Goal: Transaction & Acquisition: Purchase product/service

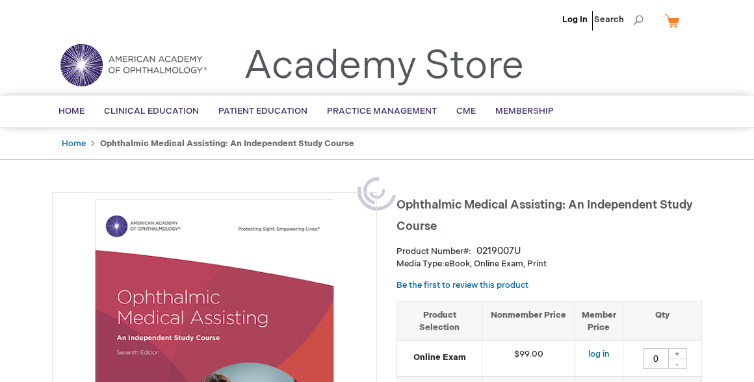
type input "0"
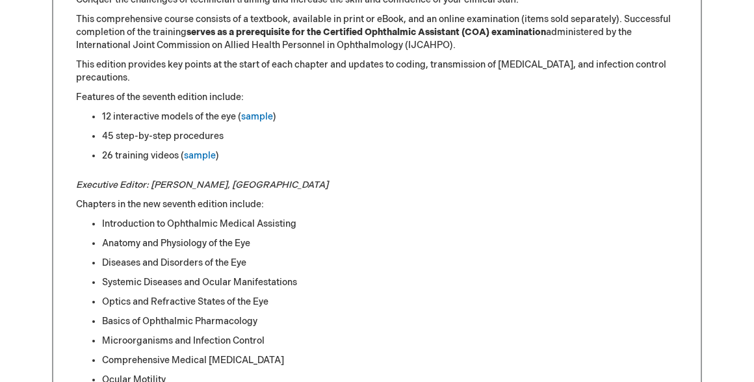
scroll to position [738, 0]
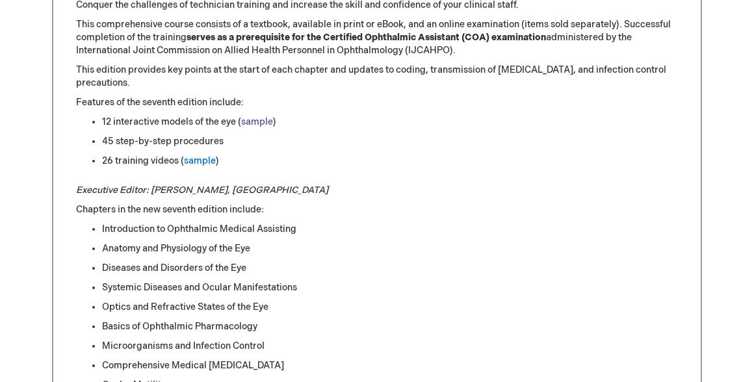
click at [246, 120] on link "sample" at bounding box center [257, 121] width 32 height 11
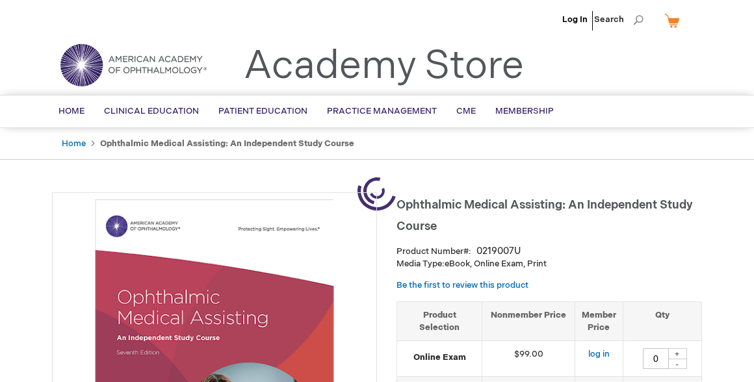
type input "0"
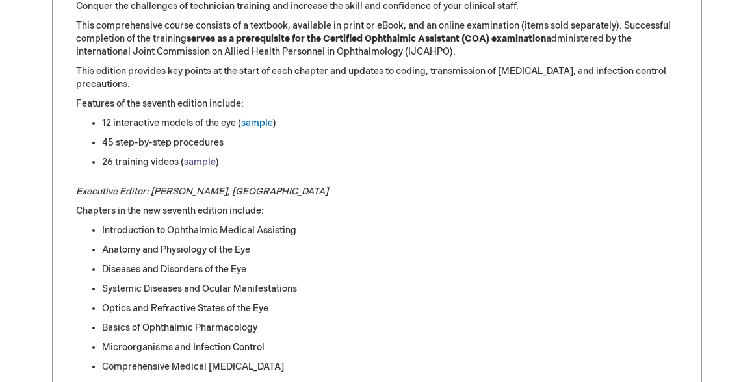
click at [198, 163] on link "sample" at bounding box center [200, 162] width 32 height 11
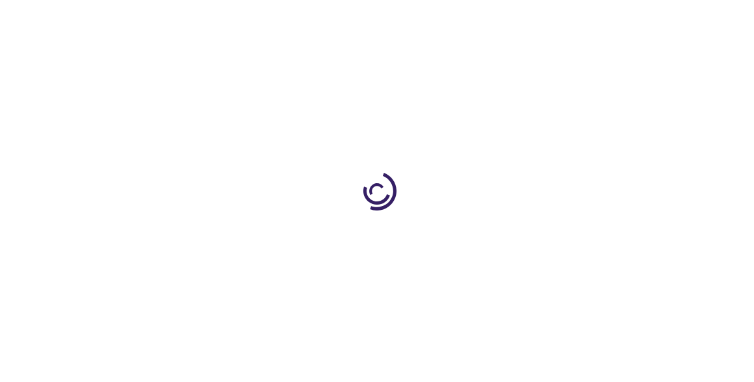
type input "0"
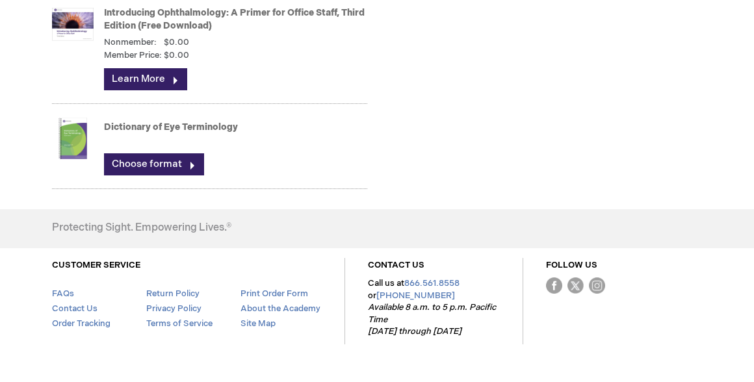
scroll to position [1960, 0]
